Goal: Obtain resource: Download file/media

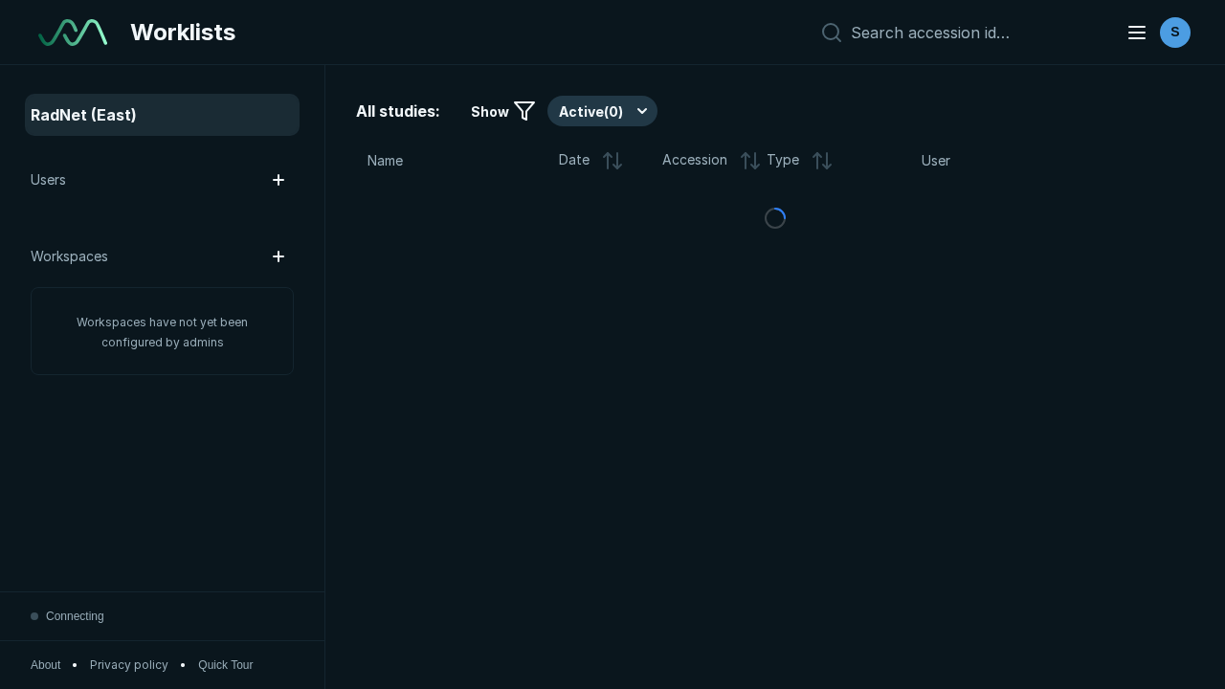
scroll to position [5225, 7970]
